Goal: Transaction & Acquisition: Purchase product/service

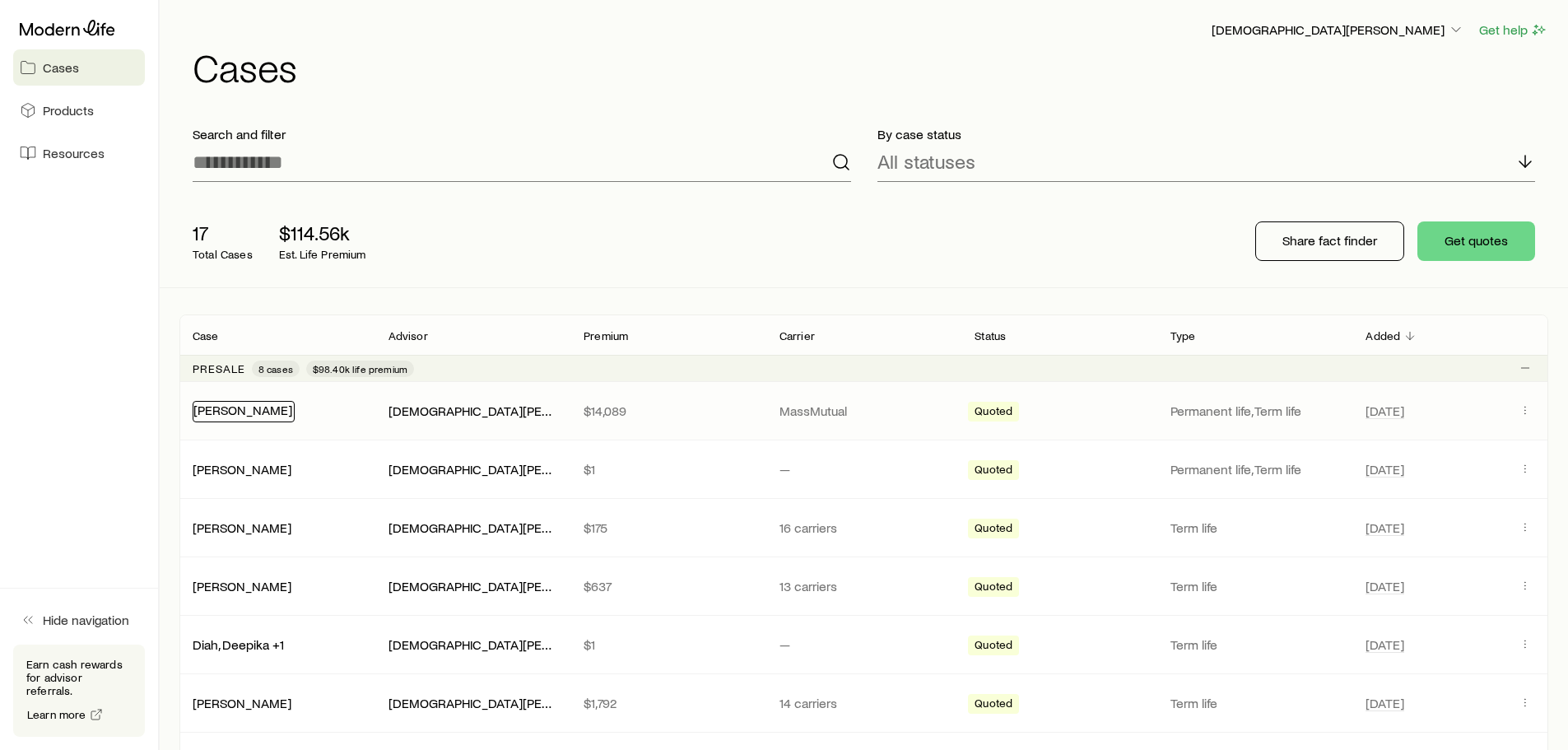
click at [286, 408] on link "[PERSON_NAME]" at bounding box center [243, 409] width 99 height 16
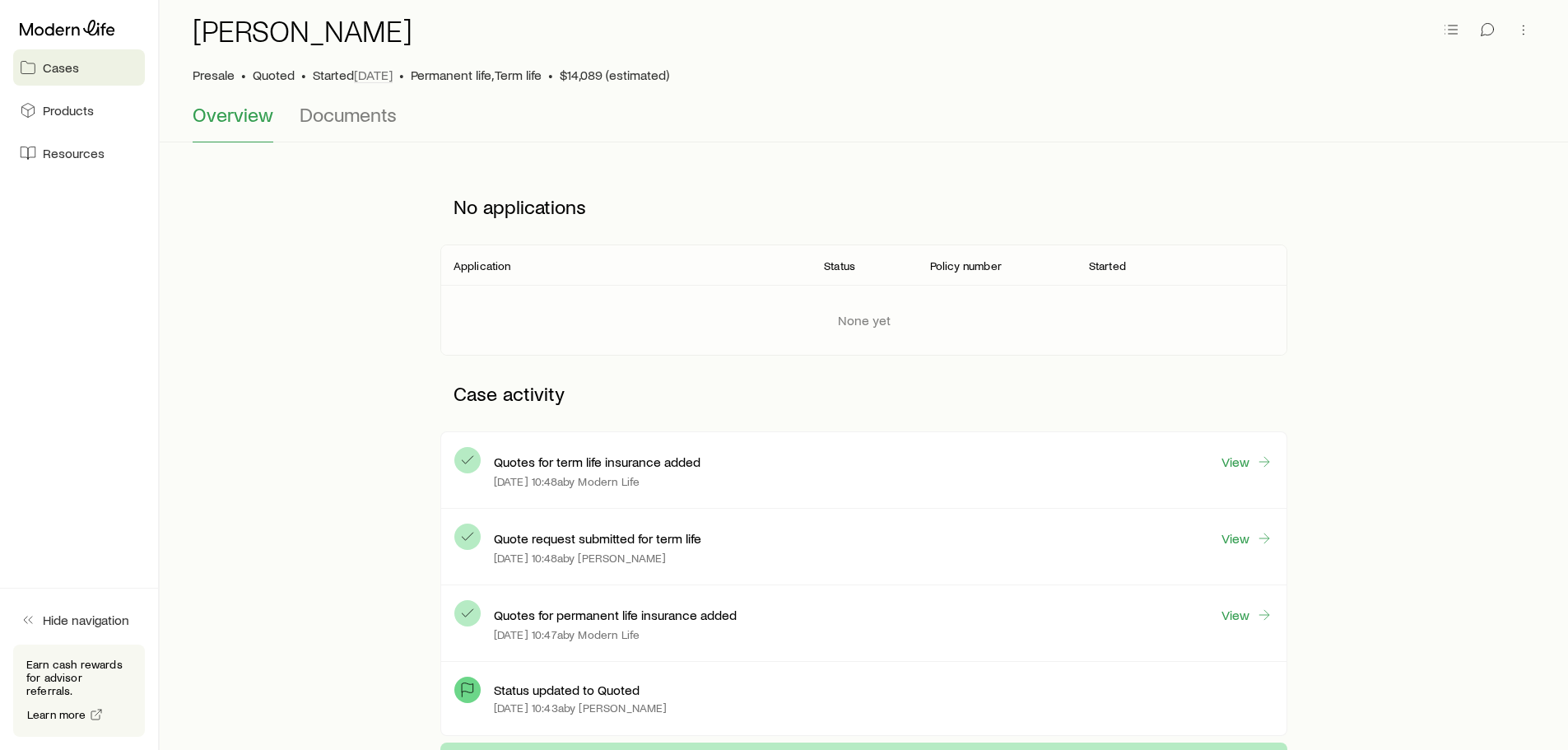
scroll to position [164, 0]
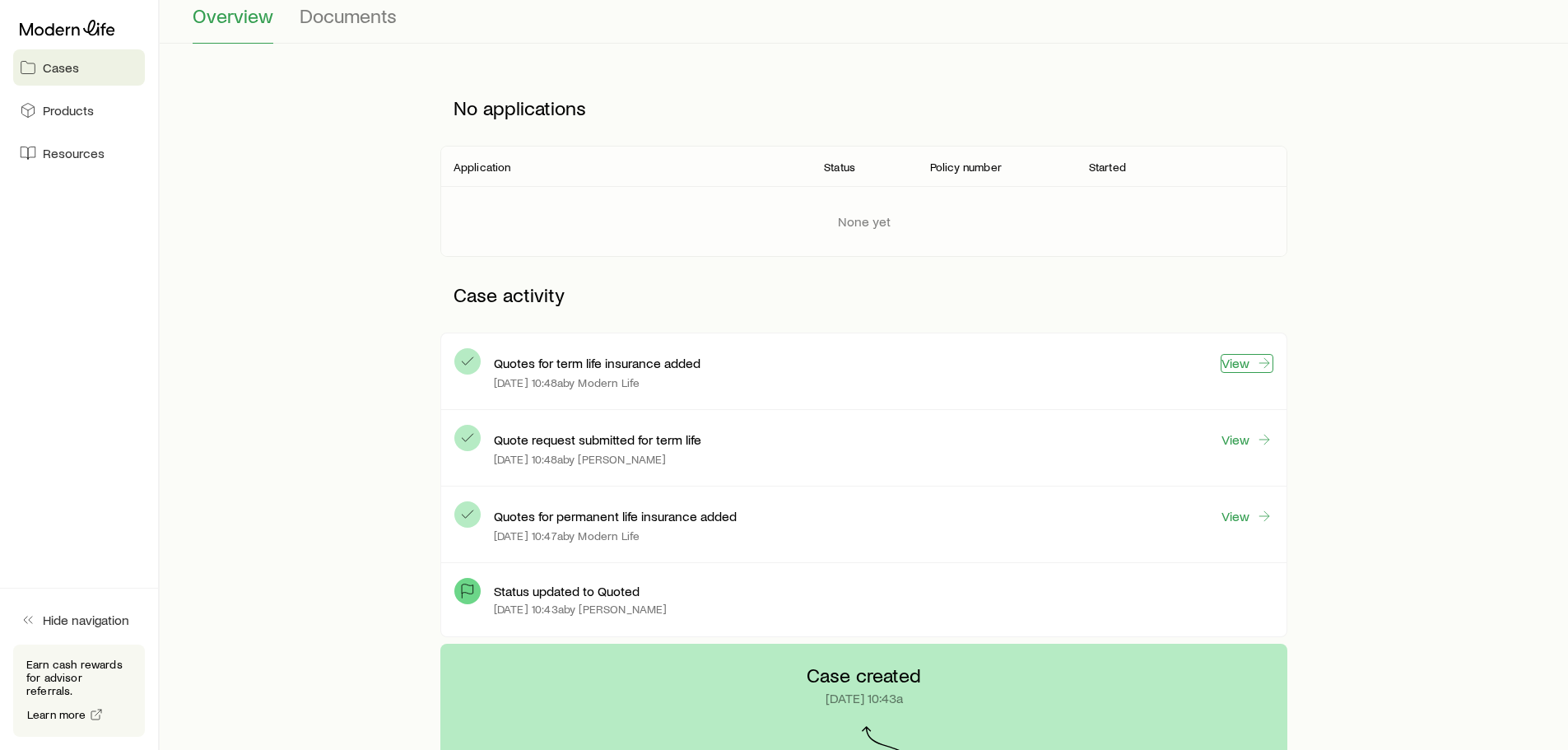
click at [1231, 368] on link "View" at bounding box center [1247, 362] width 52 height 18
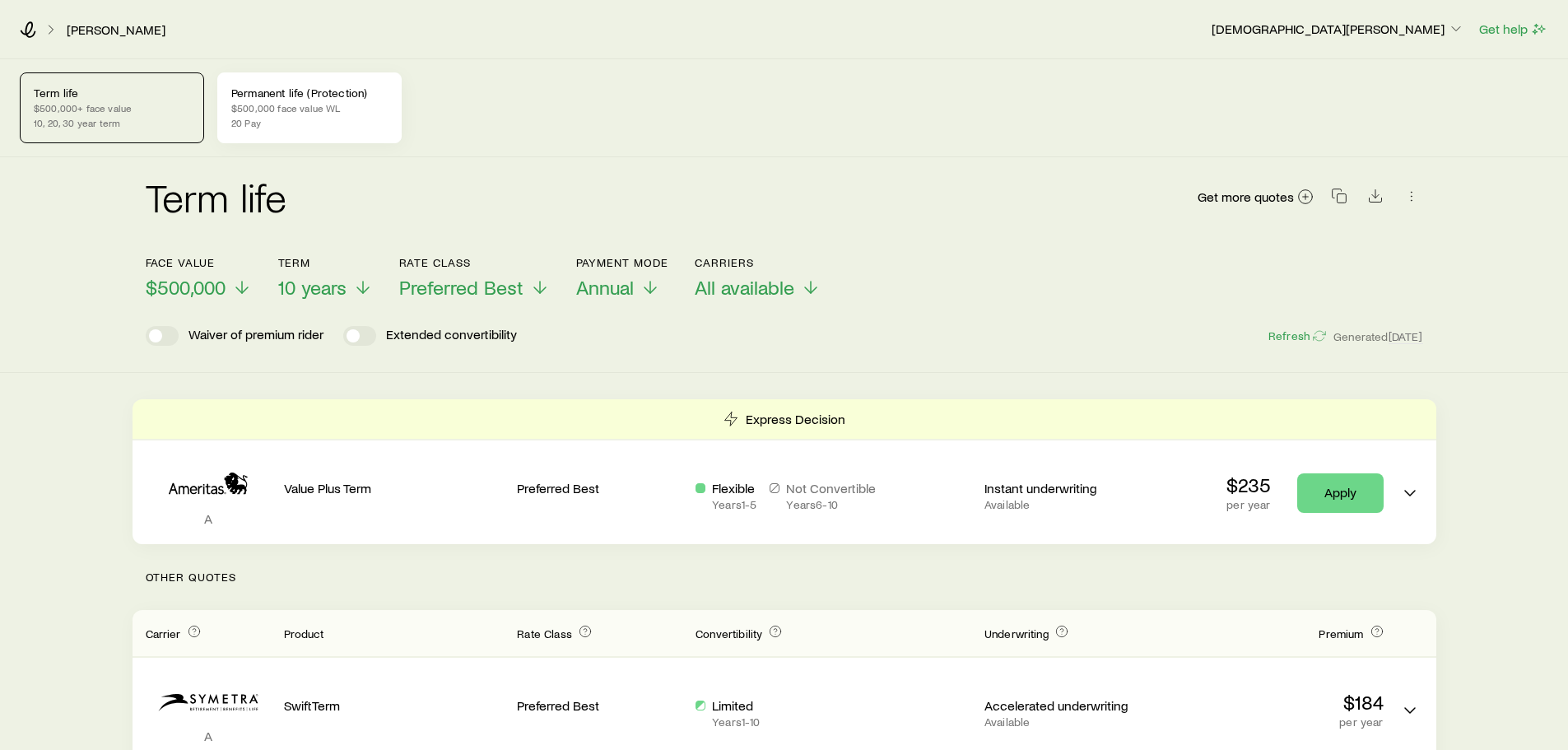
click at [302, 95] on p "Permanent life (Protection)" at bounding box center [309, 93] width 157 height 14
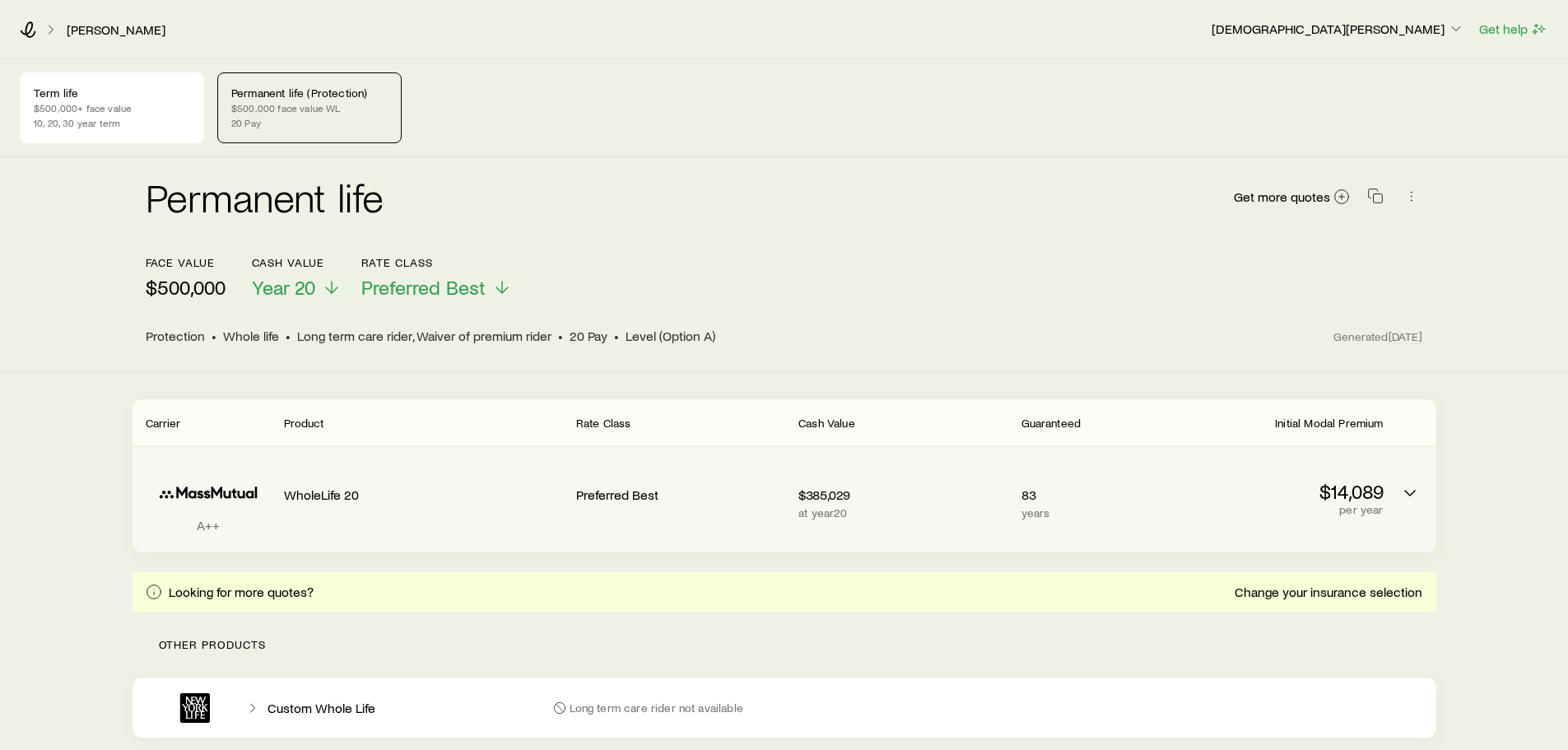
click at [1350, 500] on p "$14,089" at bounding box center [1278, 492] width 209 height 23
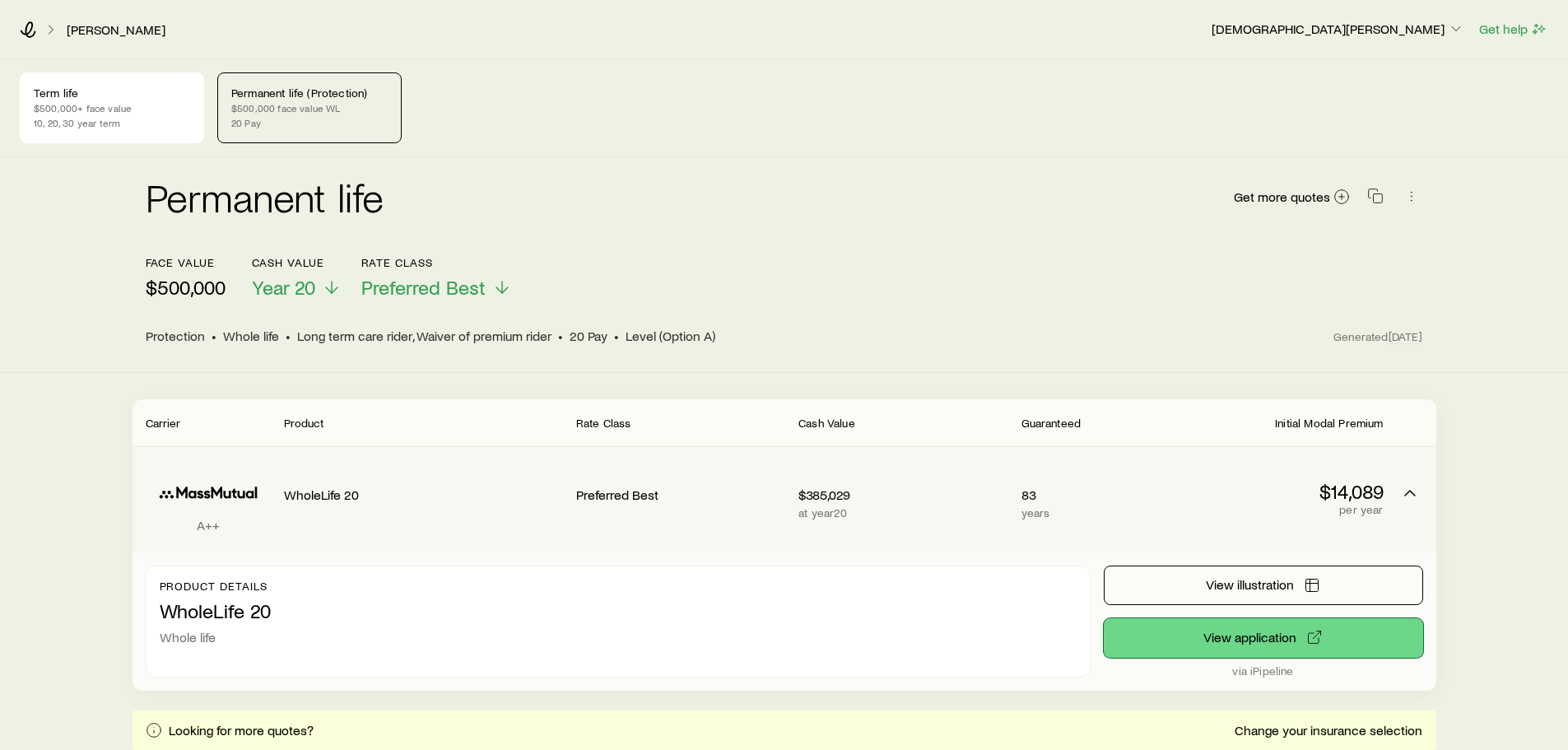
click at [1256, 635] on button "View application" at bounding box center [1264, 637] width 320 height 40
click at [1202, 642] on button "View application" at bounding box center [1264, 637] width 320 height 40
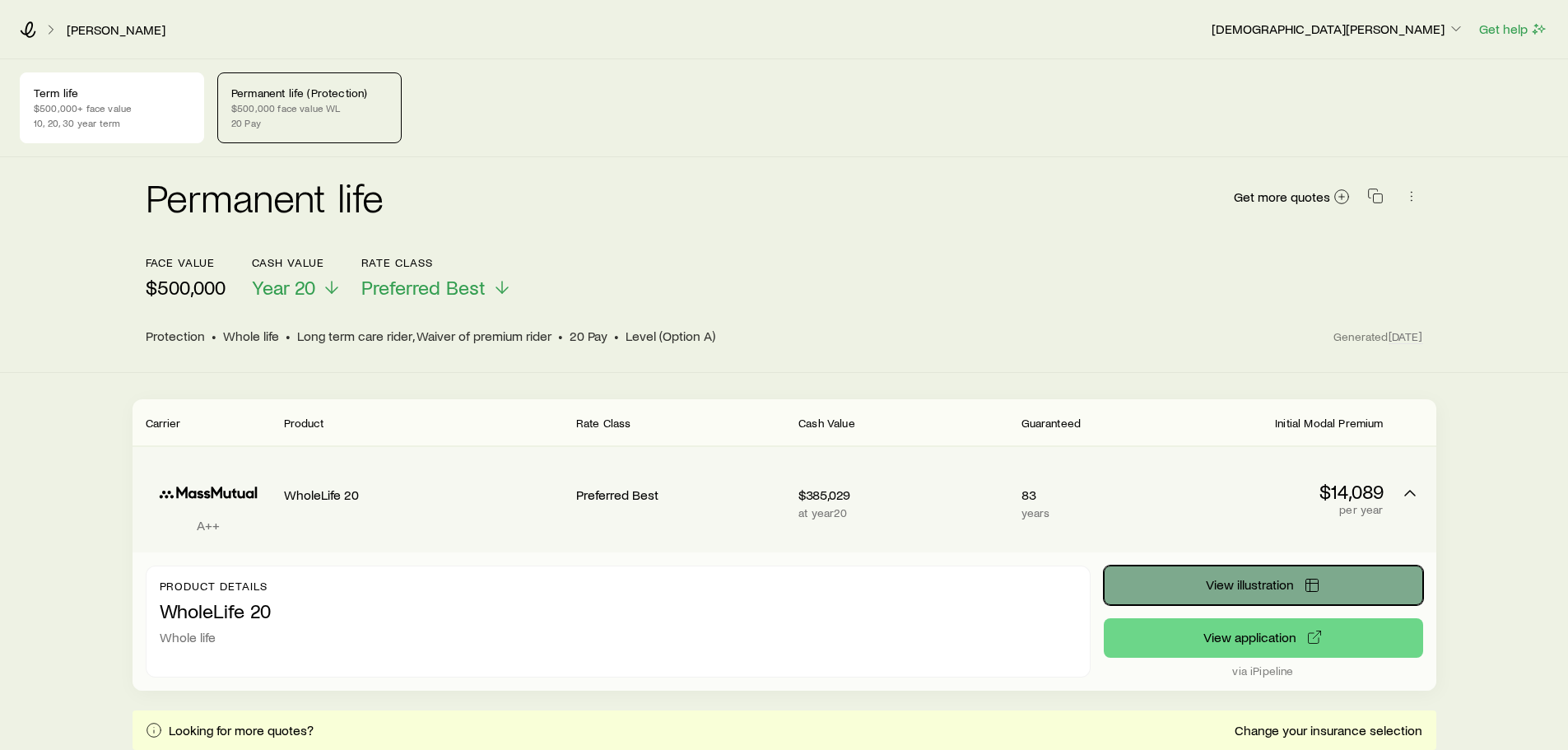
click at [1256, 590] on span "View illustration" at bounding box center [1250, 585] width 88 height 14
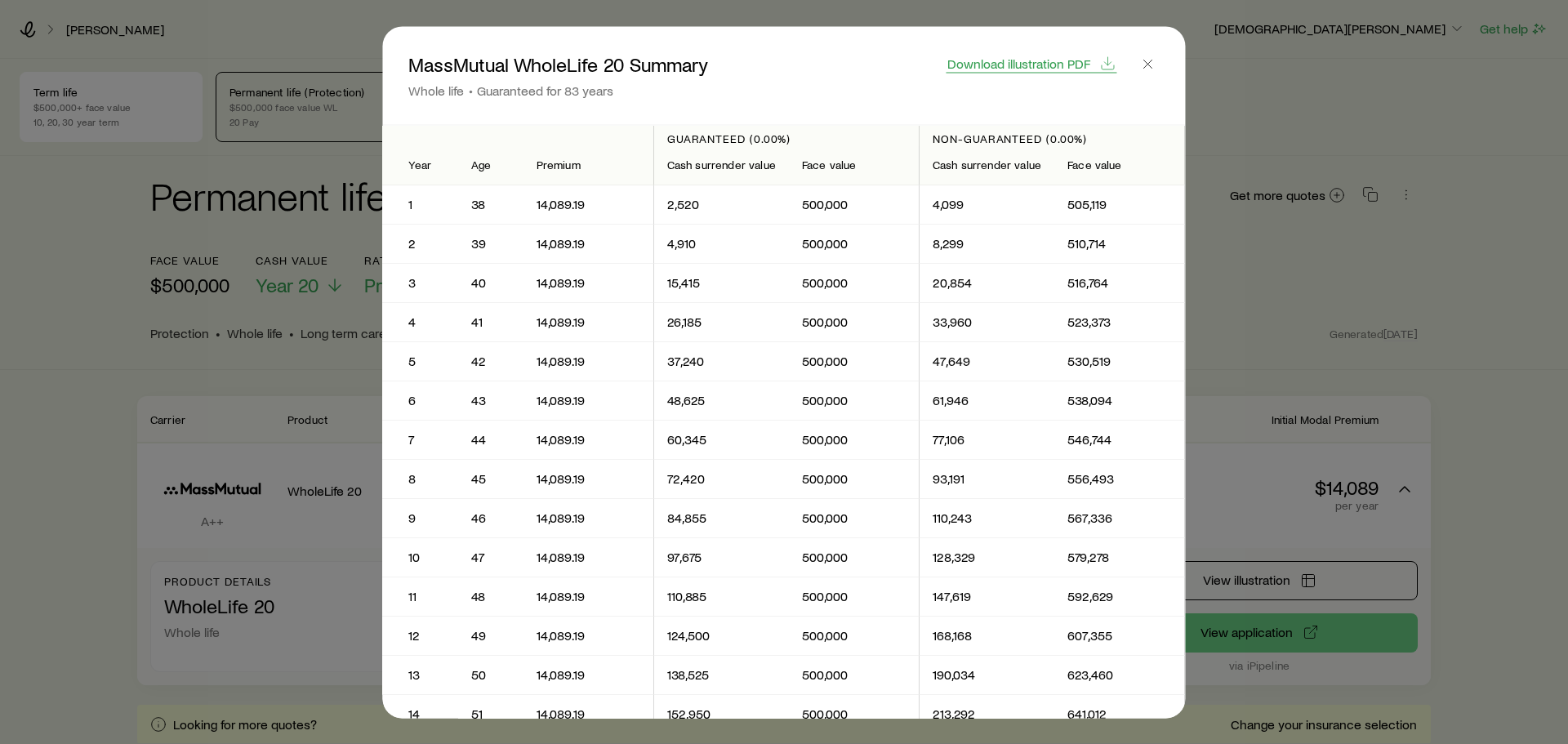
click at [1007, 66] on span "Download illustration PDF" at bounding box center [1018, 63] width 143 height 13
click at [1152, 72] on button "button" at bounding box center [1149, 64] width 23 height 23
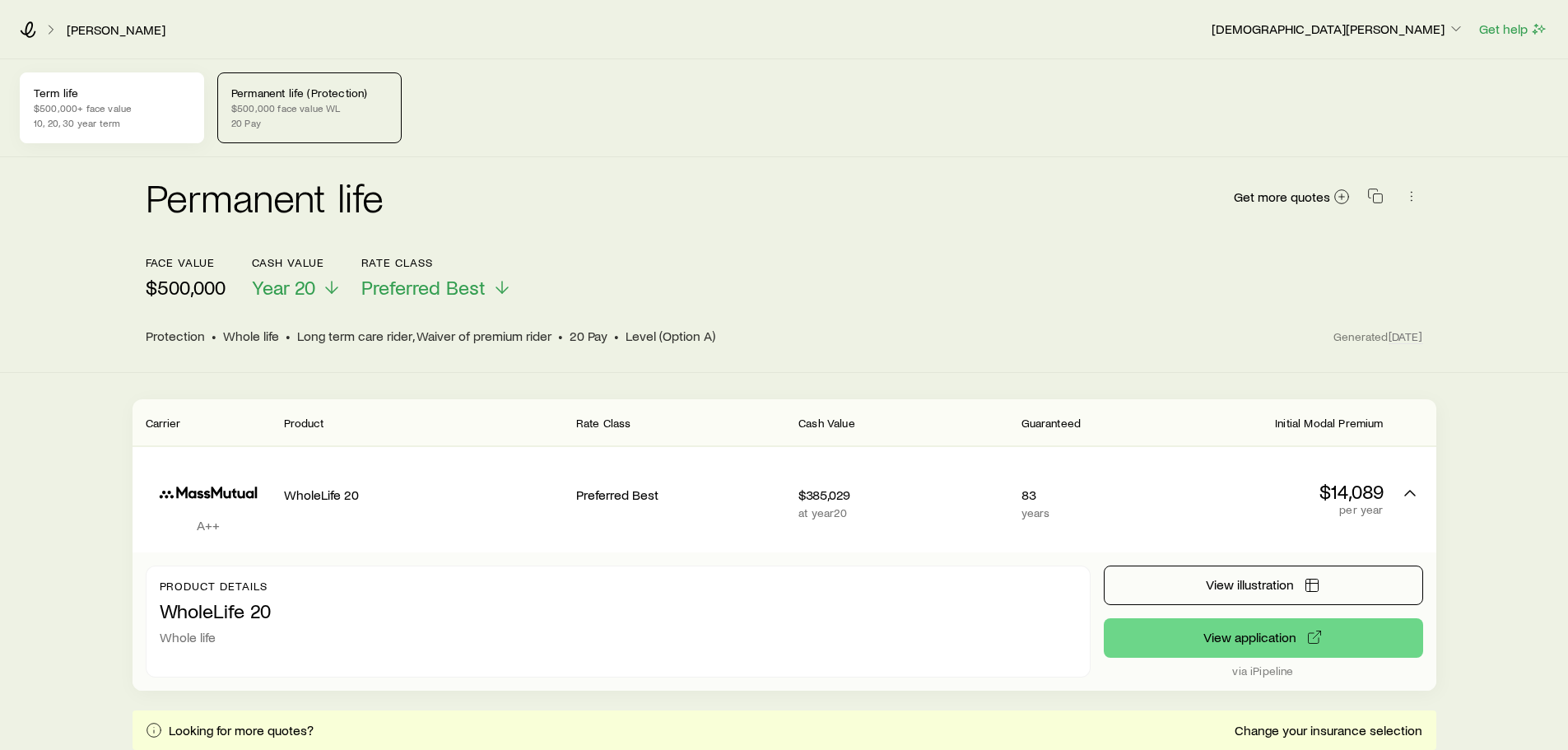
click at [88, 114] on p "$500,000+ face value" at bounding box center [112, 108] width 157 height 14
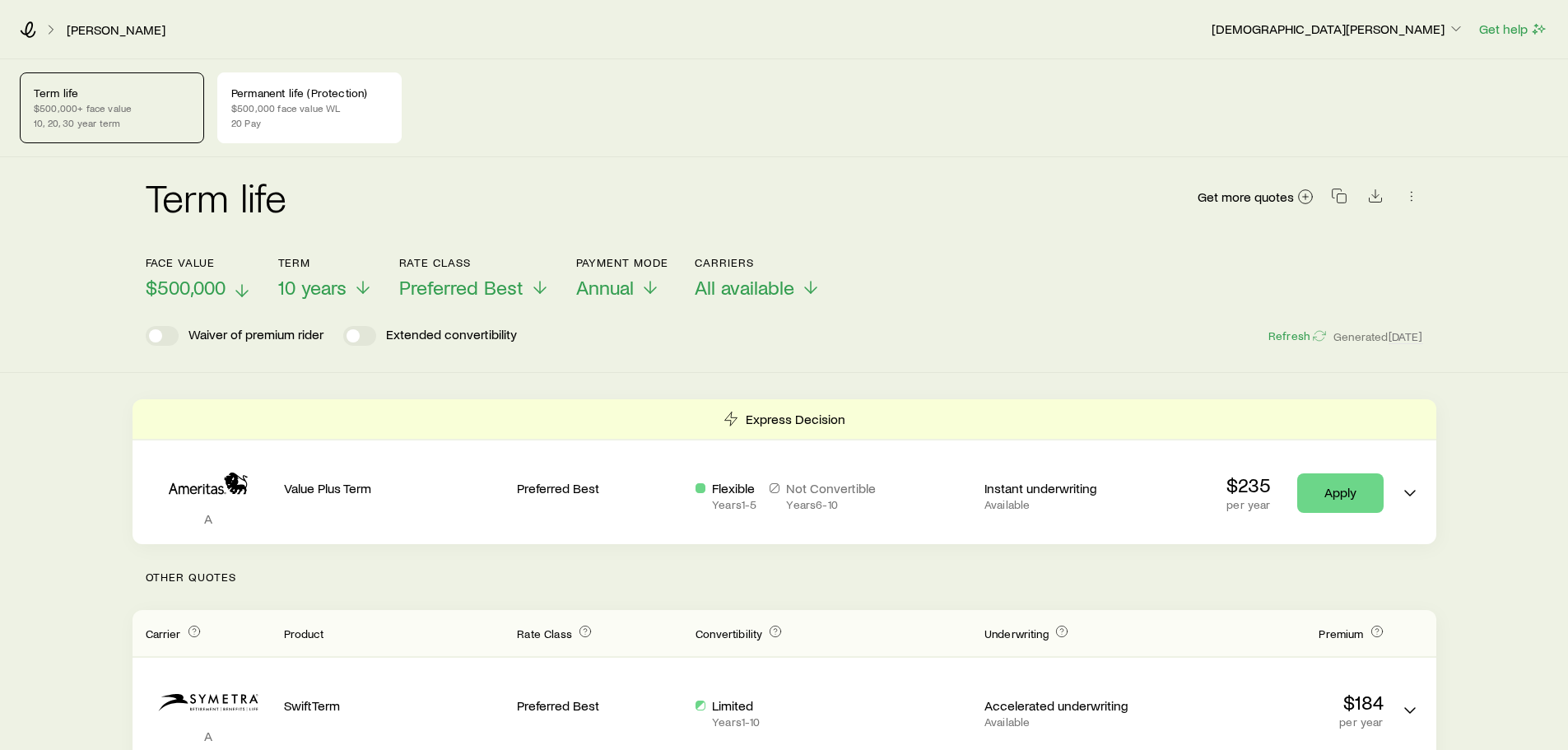
click at [227, 288] on p "$500,000" at bounding box center [198, 288] width 106 height 23
